Goal: Task Accomplishment & Management: Manage account settings

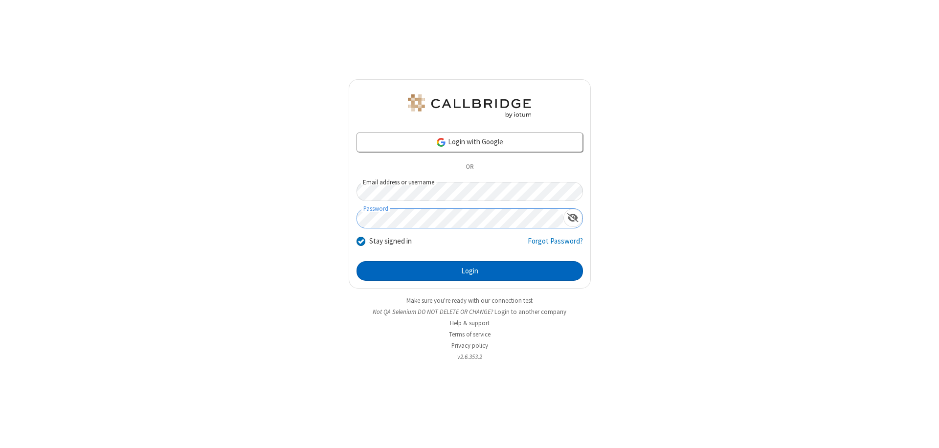
click at [470, 271] on button "Login" at bounding box center [470, 271] width 226 height 20
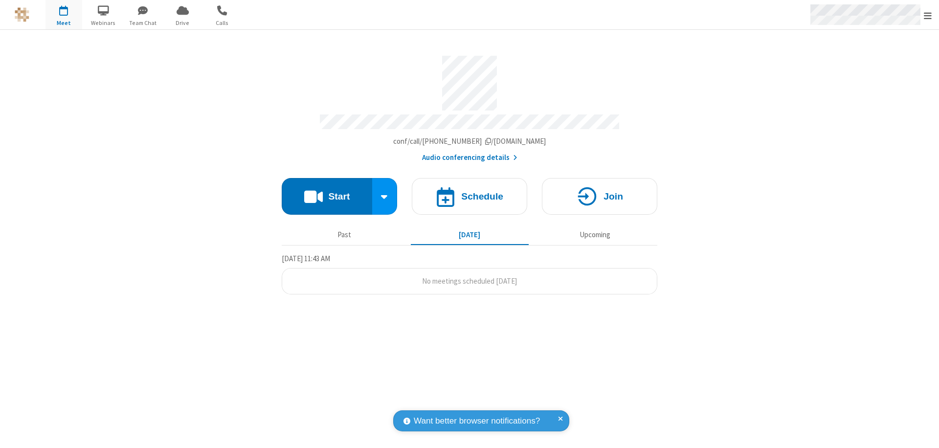
click at [928, 15] on span "Open menu" at bounding box center [928, 16] width 8 height 10
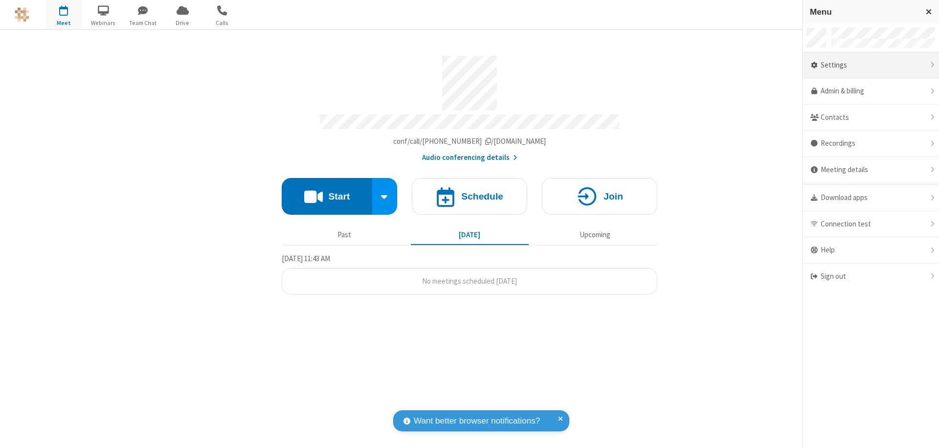
click at [871, 65] on div "Settings" at bounding box center [871, 65] width 136 height 26
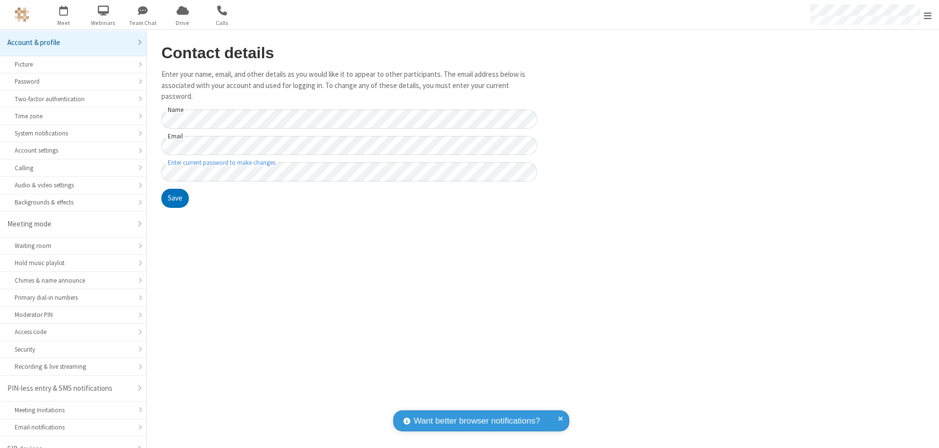
scroll to position [14, 0]
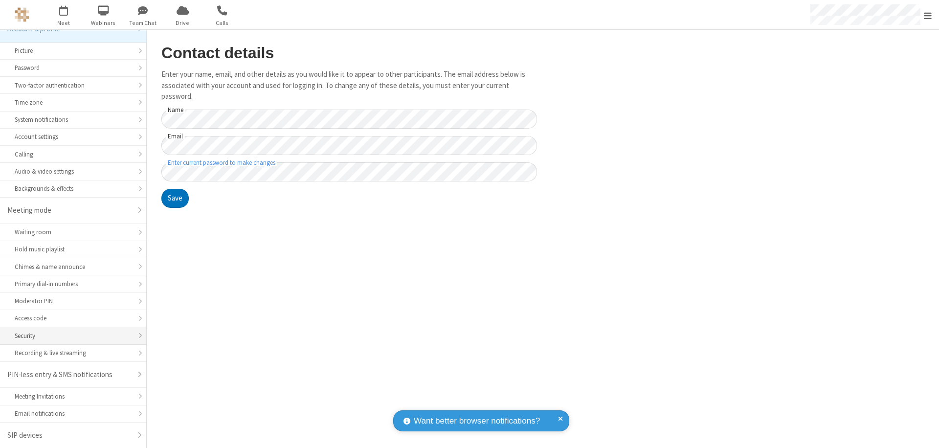
click at [69, 336] on div "Security" at bounding box center [73, 335] width 117 height 9
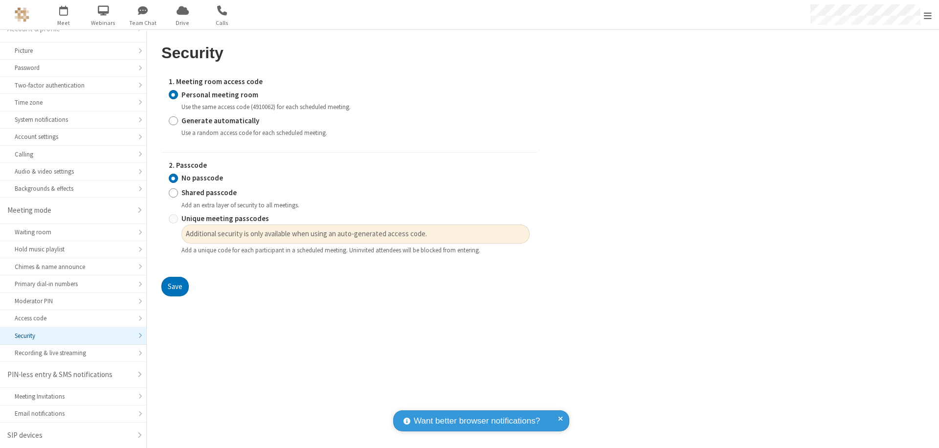
click at [173, 120] on input "Generate automatically" at bounding box center [173, 120] width 9 height 10
radio input "true"
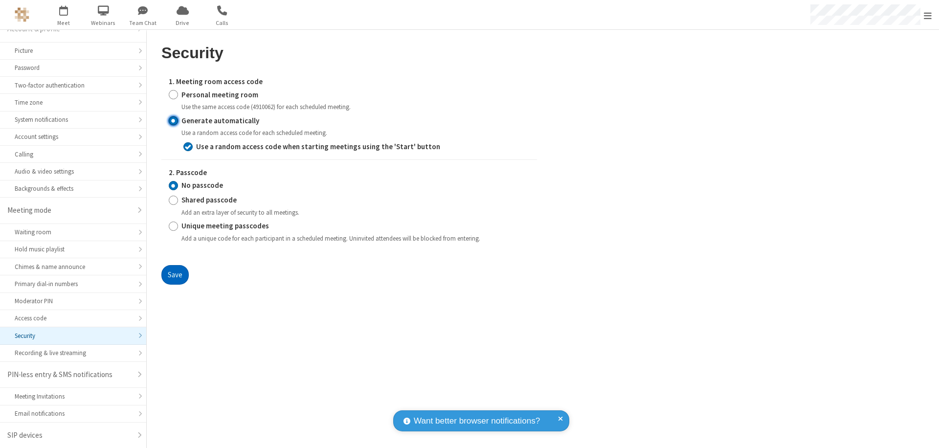
click at [175, 274] on button "Save" at bounding box center [174, 275] width 27 height 20
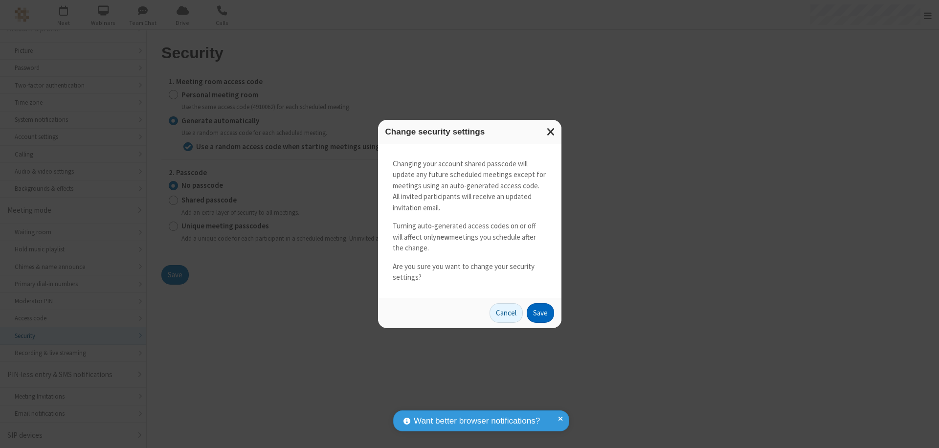
click at [540, 313] on button "Save" at bounding box center [540, 313] width 27 height 20
